Goal: Navigation & Orientation: Find specific page/section

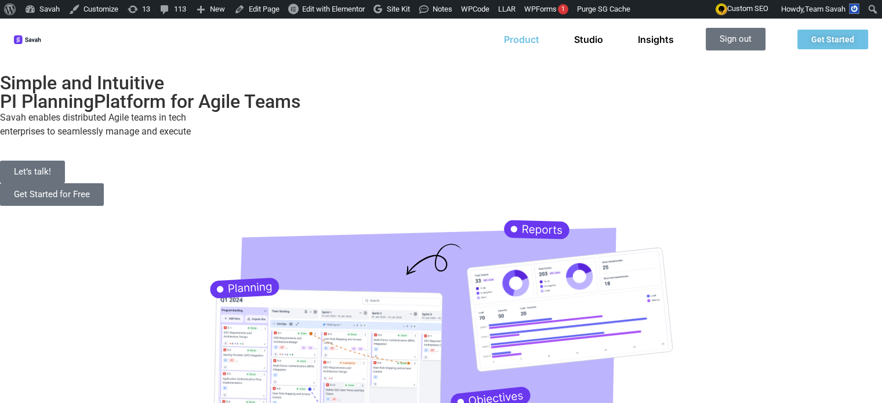
click at [518, 39] on link "Product" at bounding box center [521, 40] width 35 height 12
click at [594, 41] on link "Studio" at bounding box center [588, 40] width 29 height 12
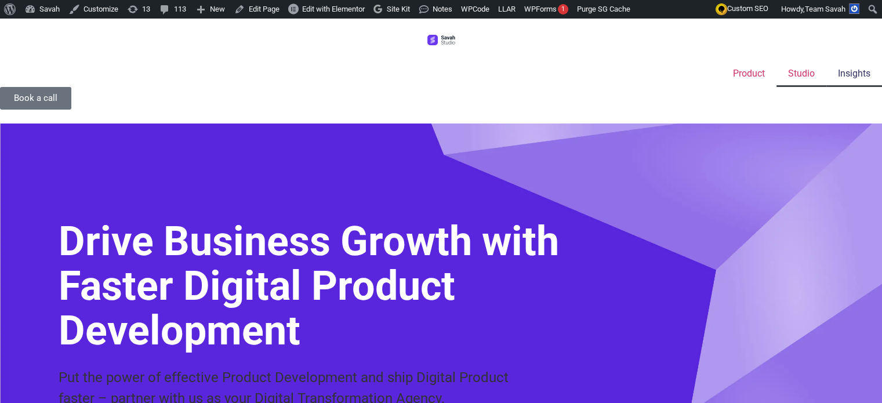
click at [827, 60] on link "Insights" at bounding box center [855, 73] width 56 height 27
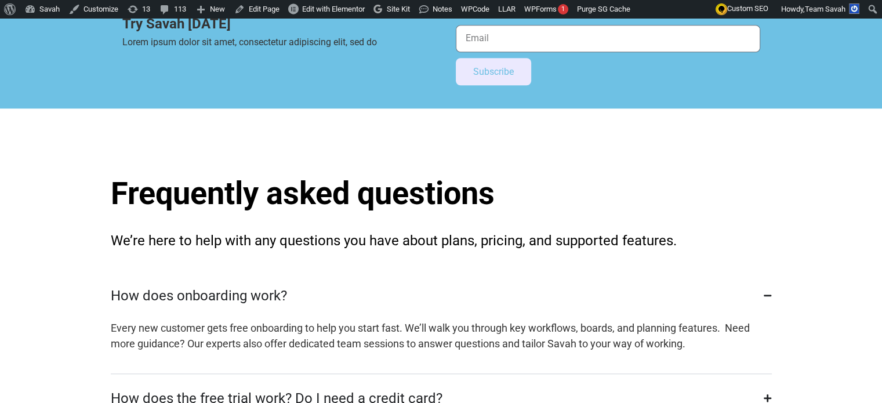
scroll to position [975, 0]
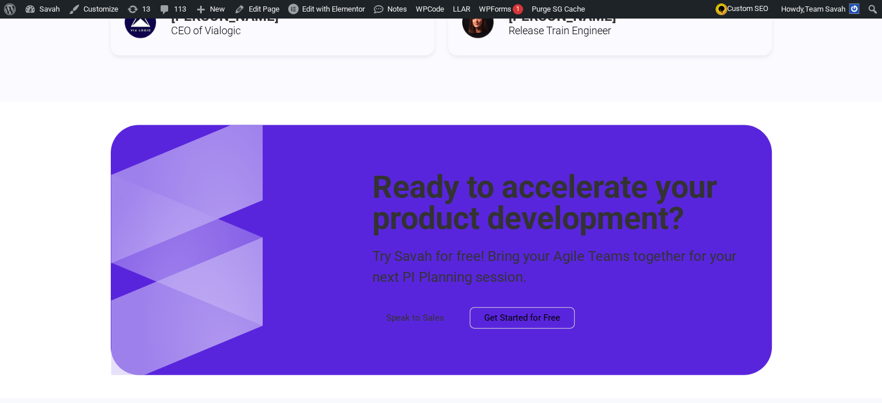
scroll to position [2762, 0]
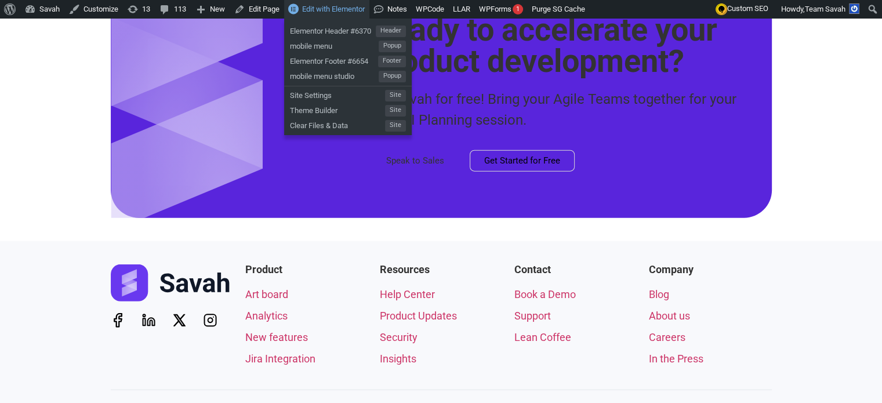
click at [326, 6] on span "Edit with Elementor" at bounding box center [333, 9] width 63 height 9
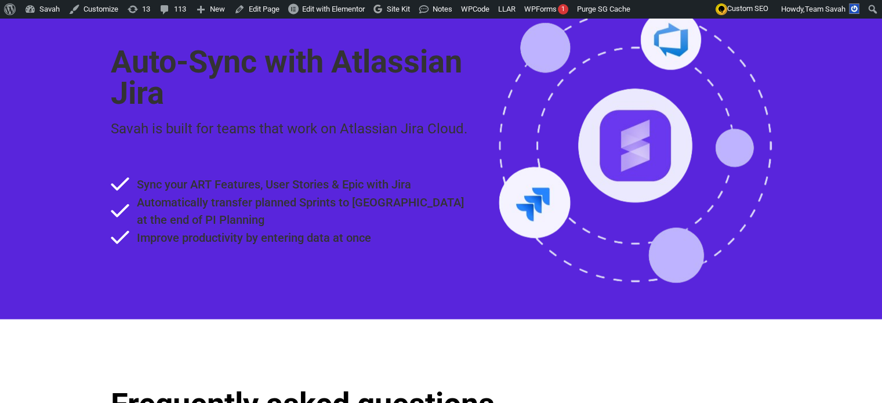
scroll to position [1889, 0]
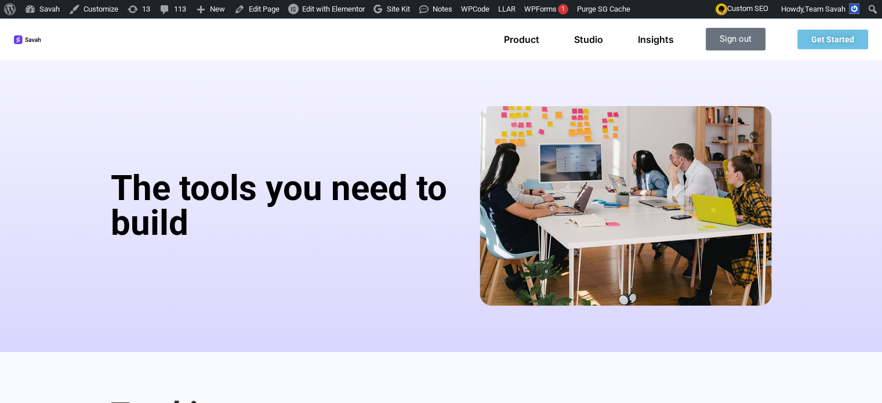
click at [42, 35] on img at bounding box center [28, 39] width 28 height 9
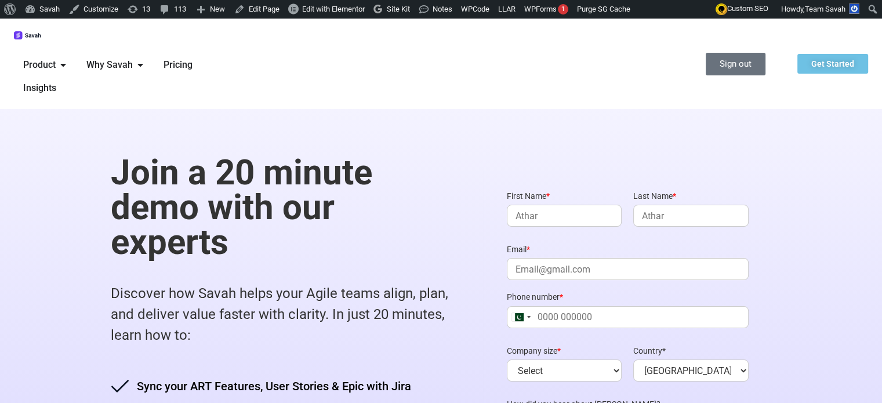
click at [249, 67] on div "Sign out Get Started" at bounding box center [552, 64] width 632 height 23
click at [607, 13] on link "Purge SG Cache" at bounding box center [604, 9] width 62 height 19
